Goal: Navigation & Orientation: Find specific page/section

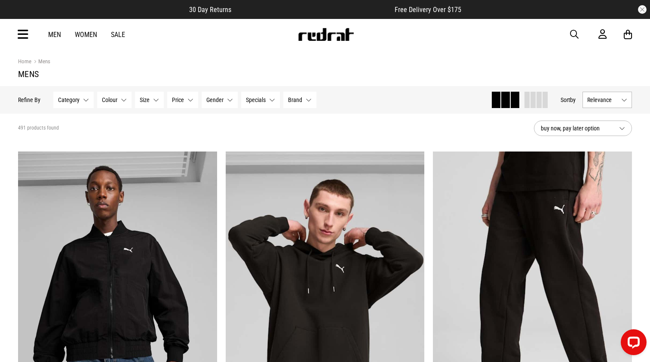
click at [334, 35] on img at bounding box center [326, 34] width 57 height 13
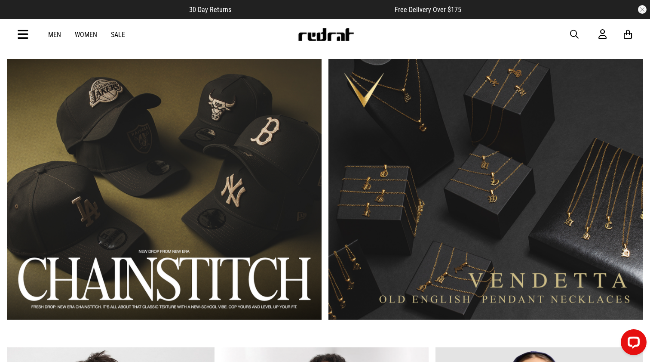
scroll to position [704, 0]
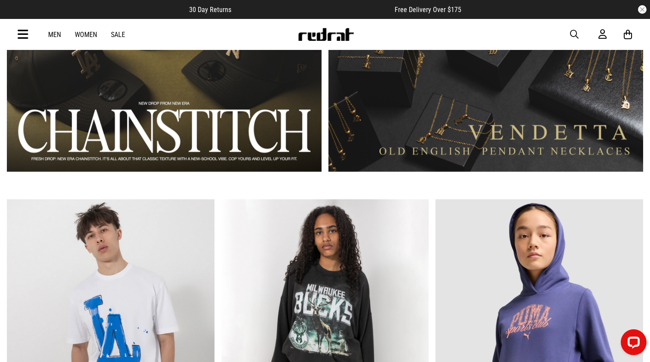
click at [323, 35] on img at bounding box center [326, 34] width 57 height 13
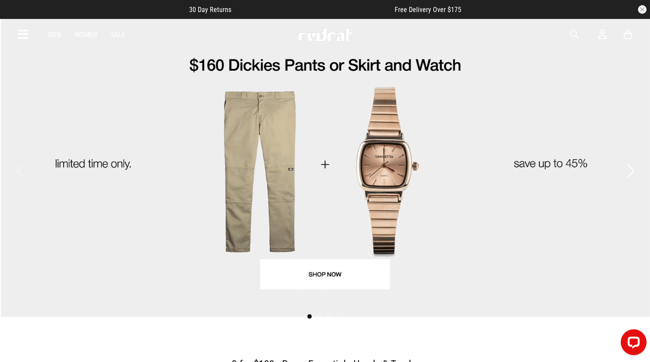
scroll to position [19, 0]
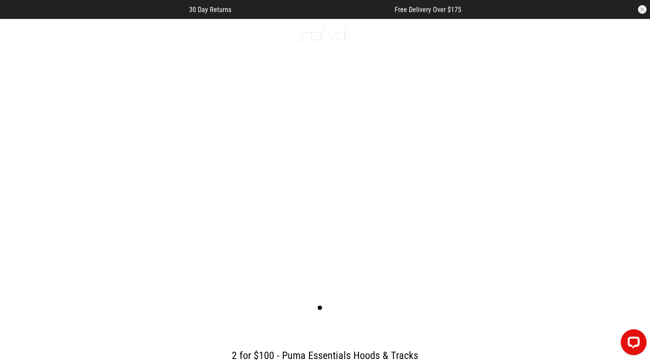
click at [323, 35] on img at bounding box center [326, 34] width 57 height 13
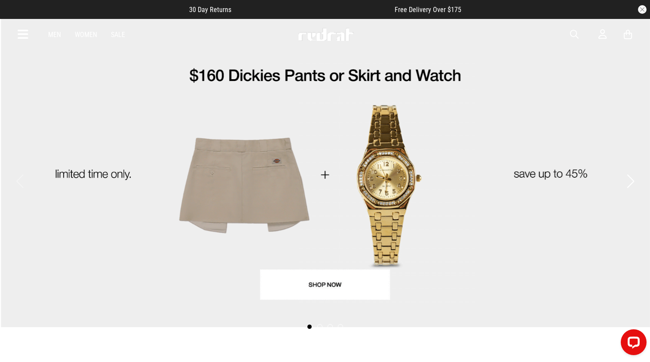
click at [54, 36] on link "Men" at bounding box center [54, 35] width 13 height 8
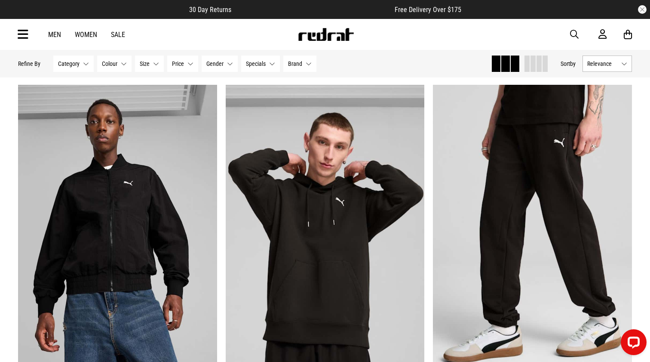
scroll to position [43, 0]
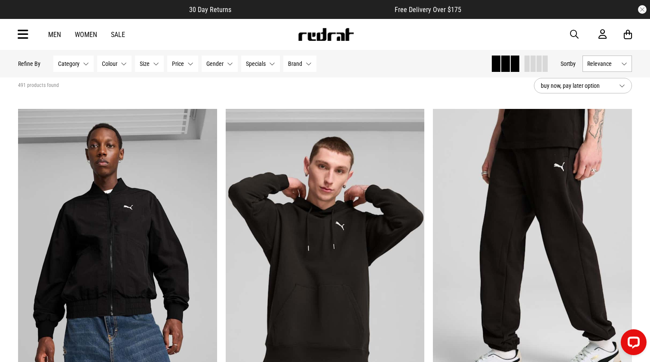
click at [323, 38] on img at bounding box center [326, 34] width 57 height 13
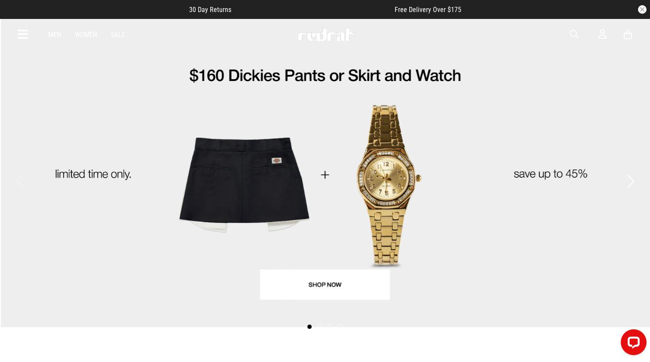
click at [322, 37] on img at bounding box center [326, 34] width 57 height 13
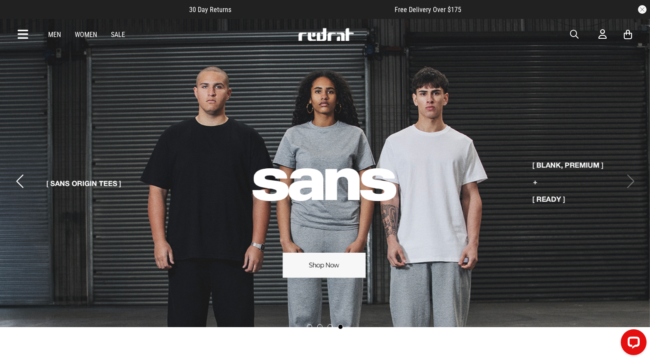
click at [326, 34] on img at bounding box center [326, 34] width 57 height 13
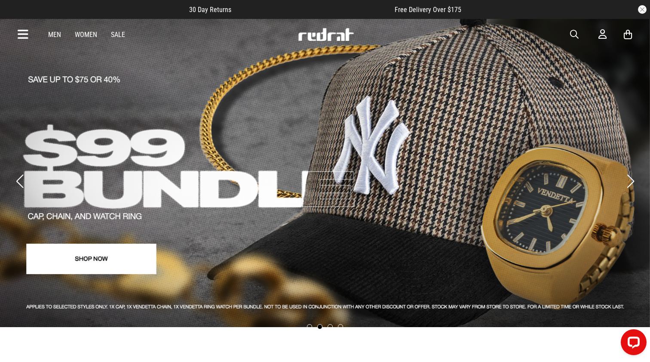
click at [61, 34] on div "Men Women Sale" at bounding box center [86, 35] width 91 height 8
click at [57, 34] on link "Men" at bounding box center [54, 35] width 13 height 8
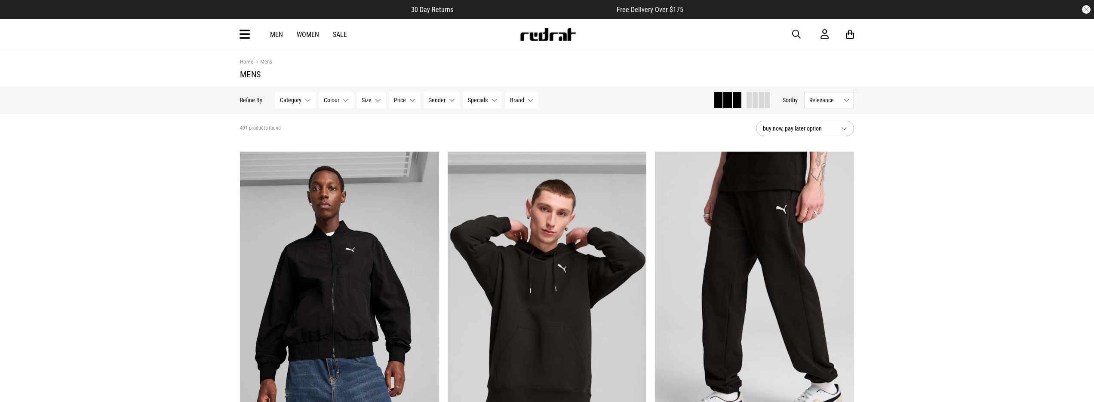
click at [546, 39] on img at bounding box center [547, 34] width 57 height 13
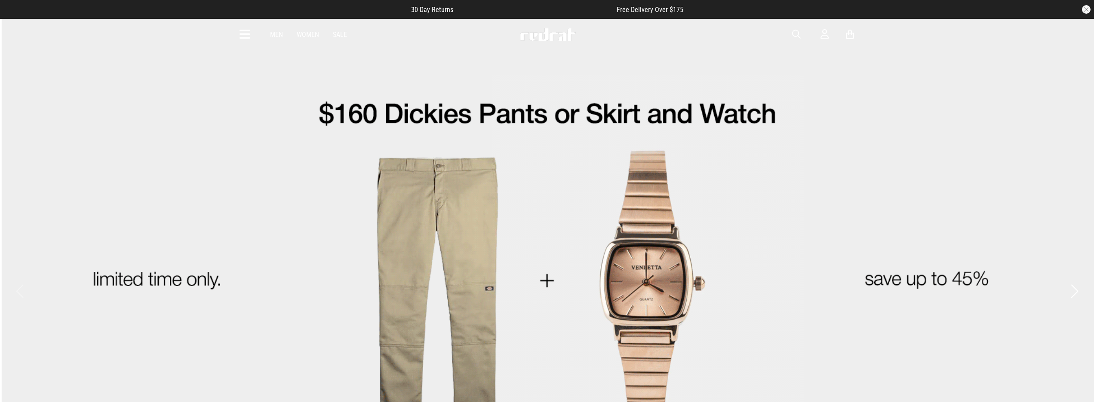
click at [546, 40] on img at bounding box center [547, 34] width 57 height 13
